Goal: Task Accomplishment & Management: Use online tool/utility

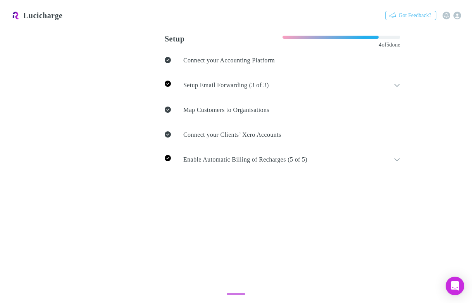
click at [215, 53] on link "Connections" at bounding box center [237, 49] width 44 height 9
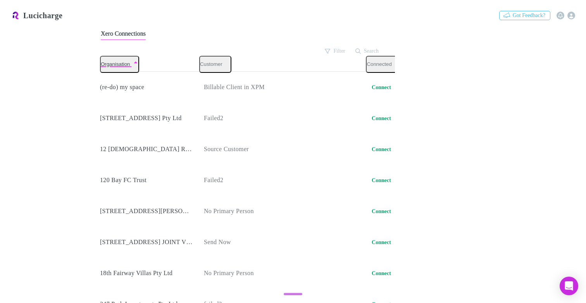
click at [29, 69] on link "Practice Connect" at bounding box center [38, 64] width 66 height 9
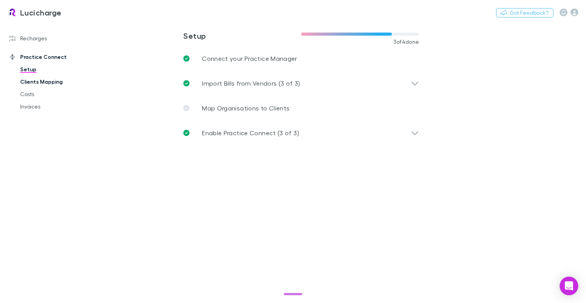
click at [41, 81] on link "Clients Mapping" at bounding box center [53, 82] width 83 height 12
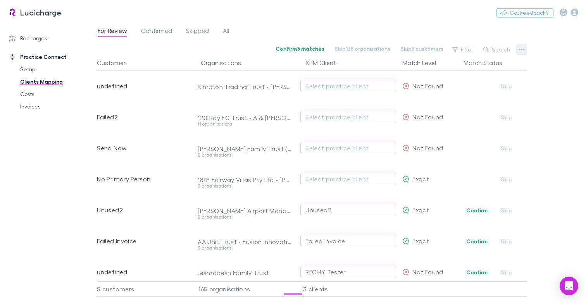
click at [519, 47] on icon "button" at bounding box center [521, 50] width 5 height 6
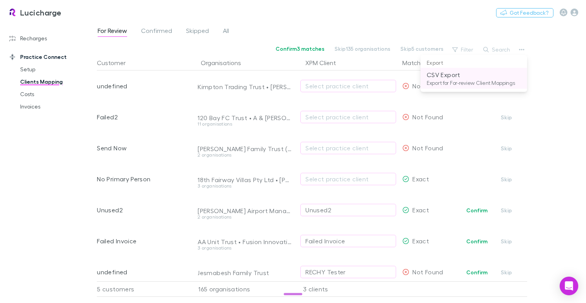
click at [454, 82] on p "Export for For-review Client Mappings" at bounding box center [474, 82] width 94 height 7
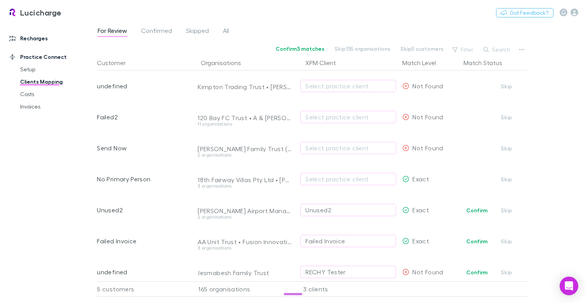
click at [31, 37] on link "Recharges" at bounding box center [49, 38] width 94 height 12
